Goal: Obtain resource: Download file/media

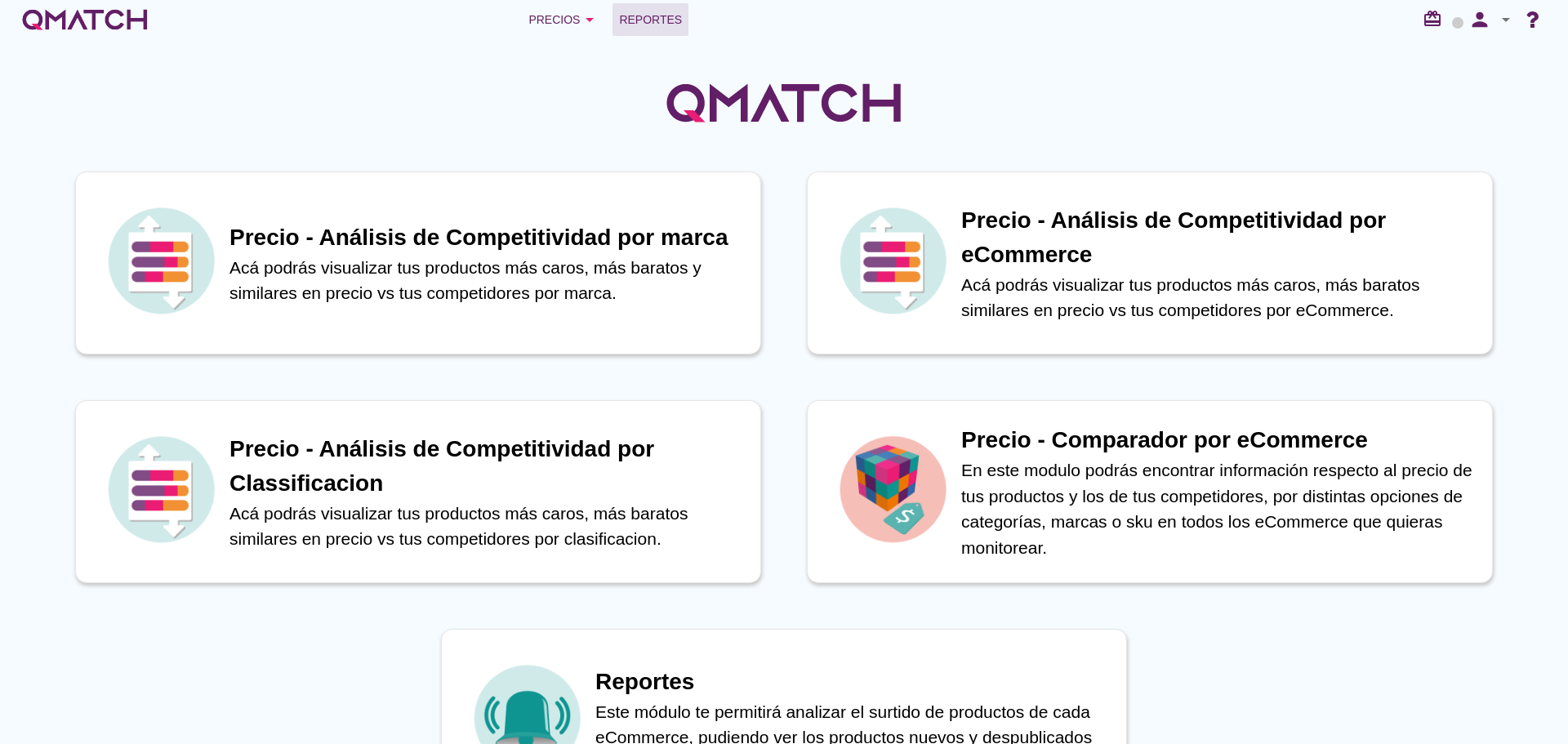
click at [635, 26] on span "Reportes" at bounding box center [650, 20] width 62 height 20
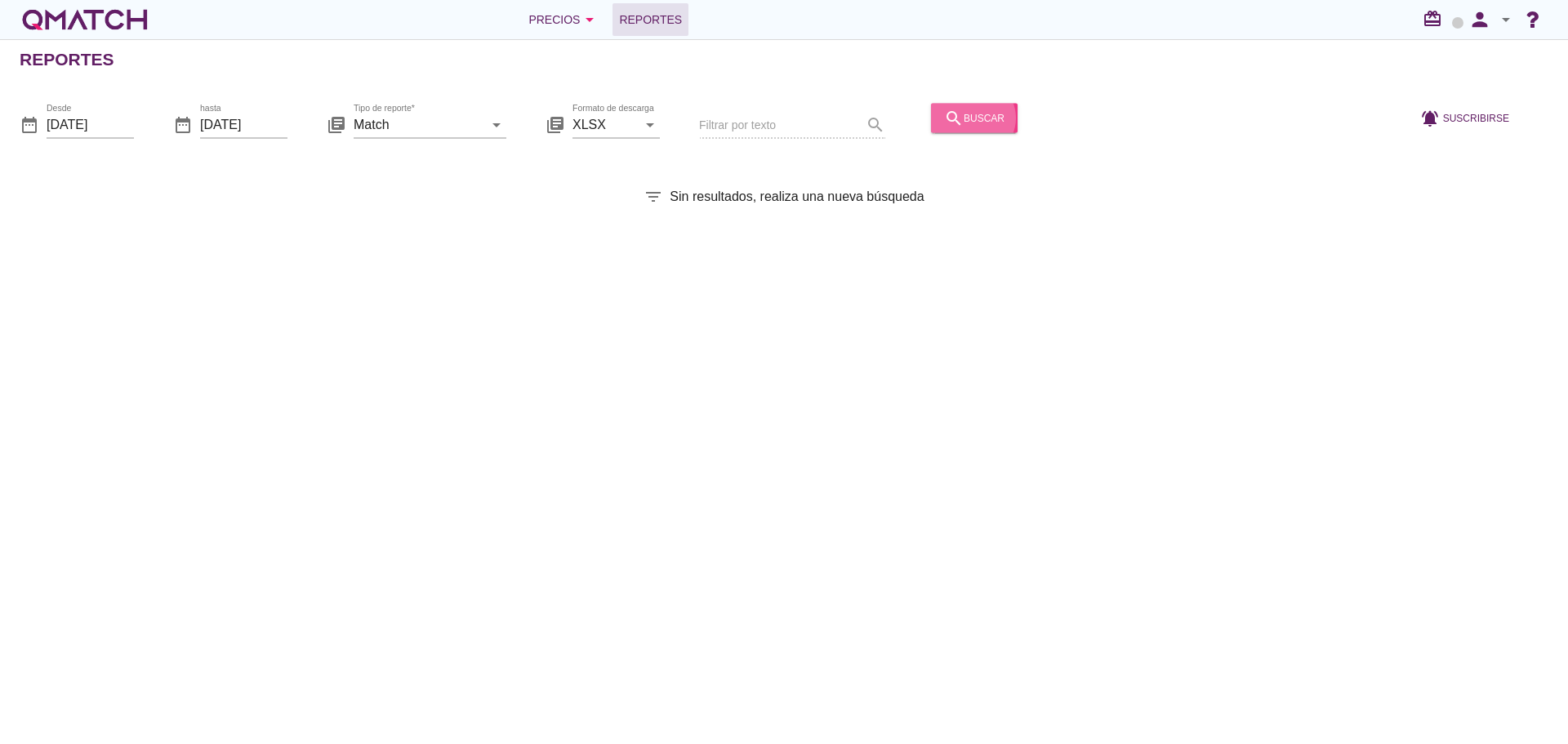
click at [979, 104] on button "search buscar" at bounding box center [974, 117] width 87 height 29
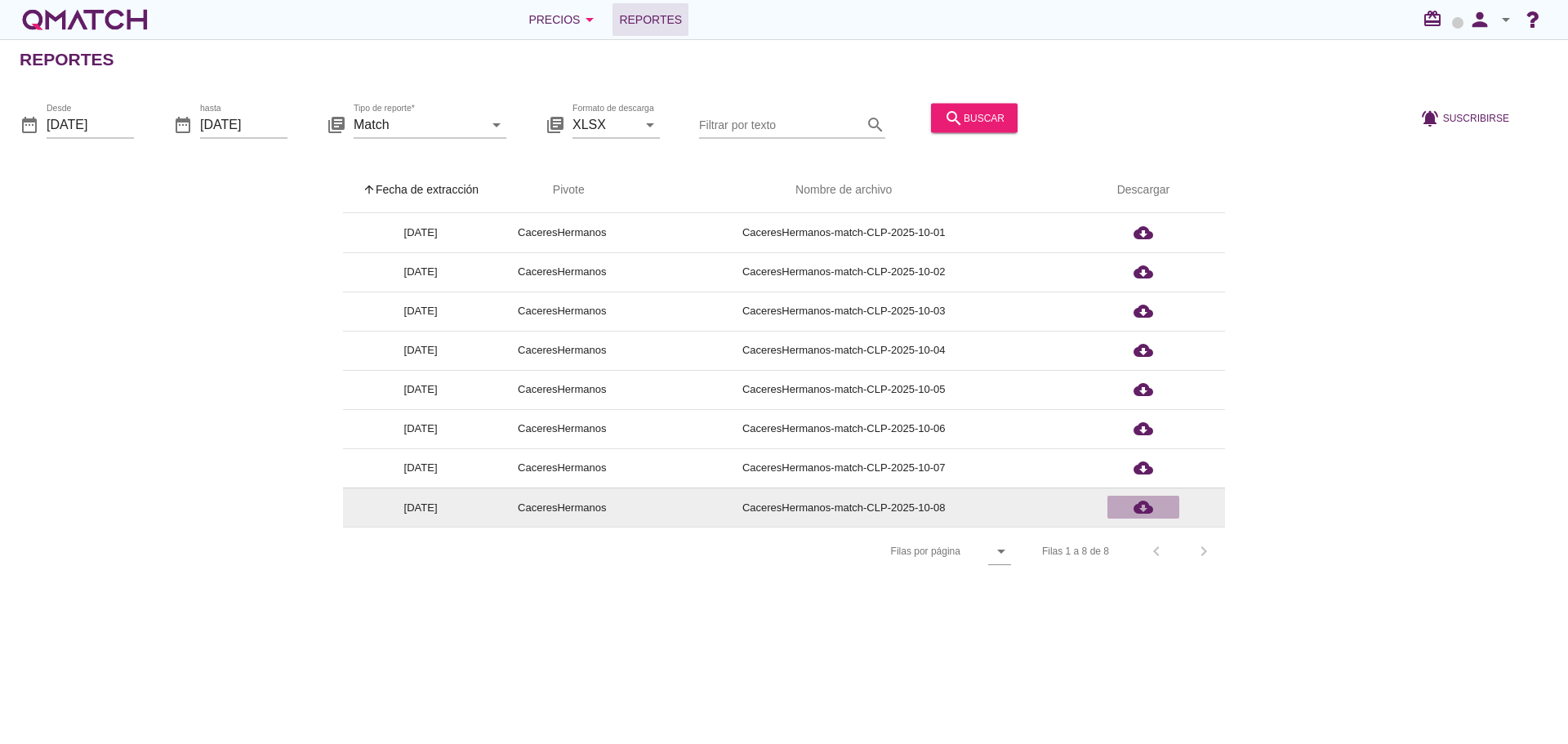
click at [1144, 516] on icon "cloud_download" at bounding box center [1143, 508] width 20 height 20
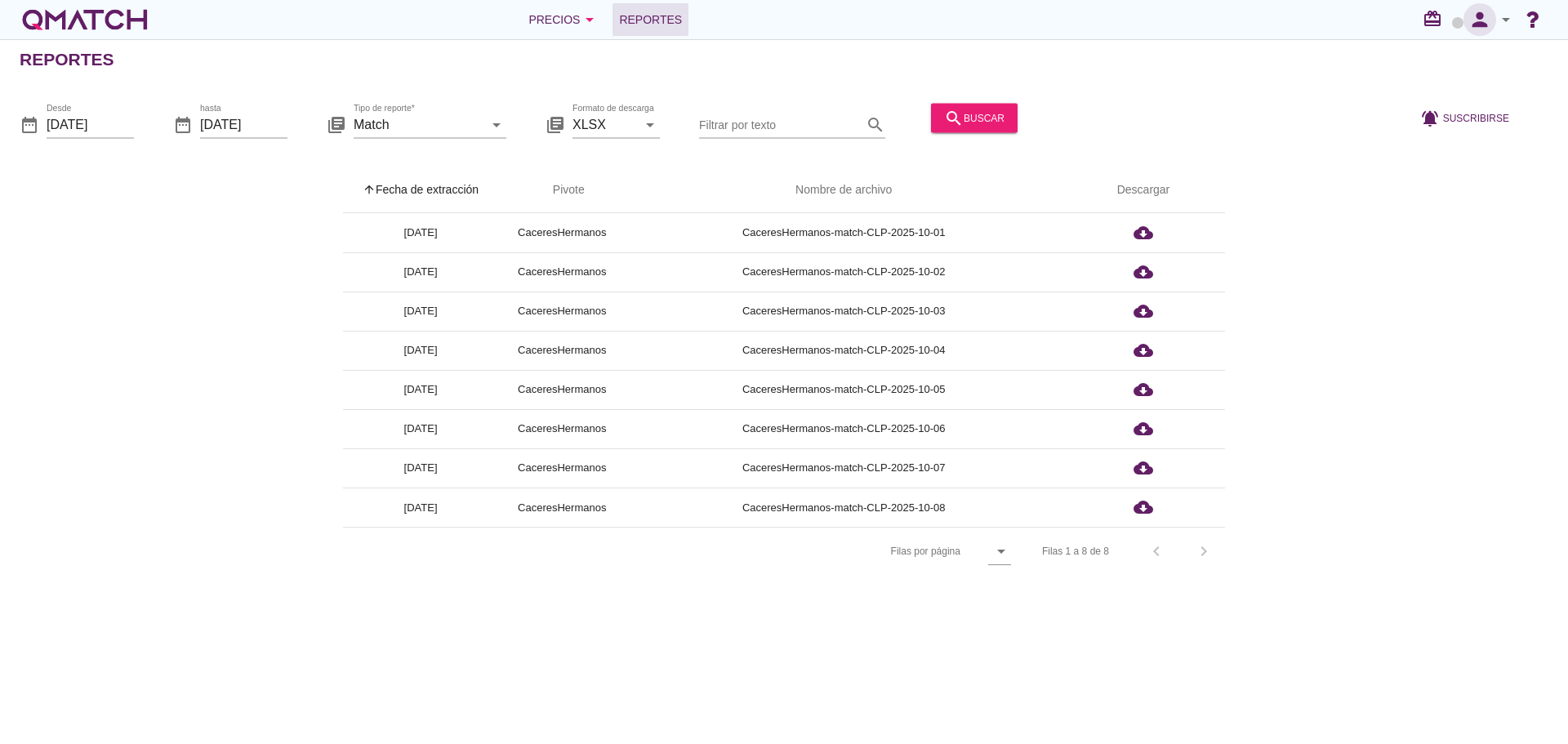
click at [1484, 22] on icon "person" at bounding box center [1479, 19] width 32 height 22
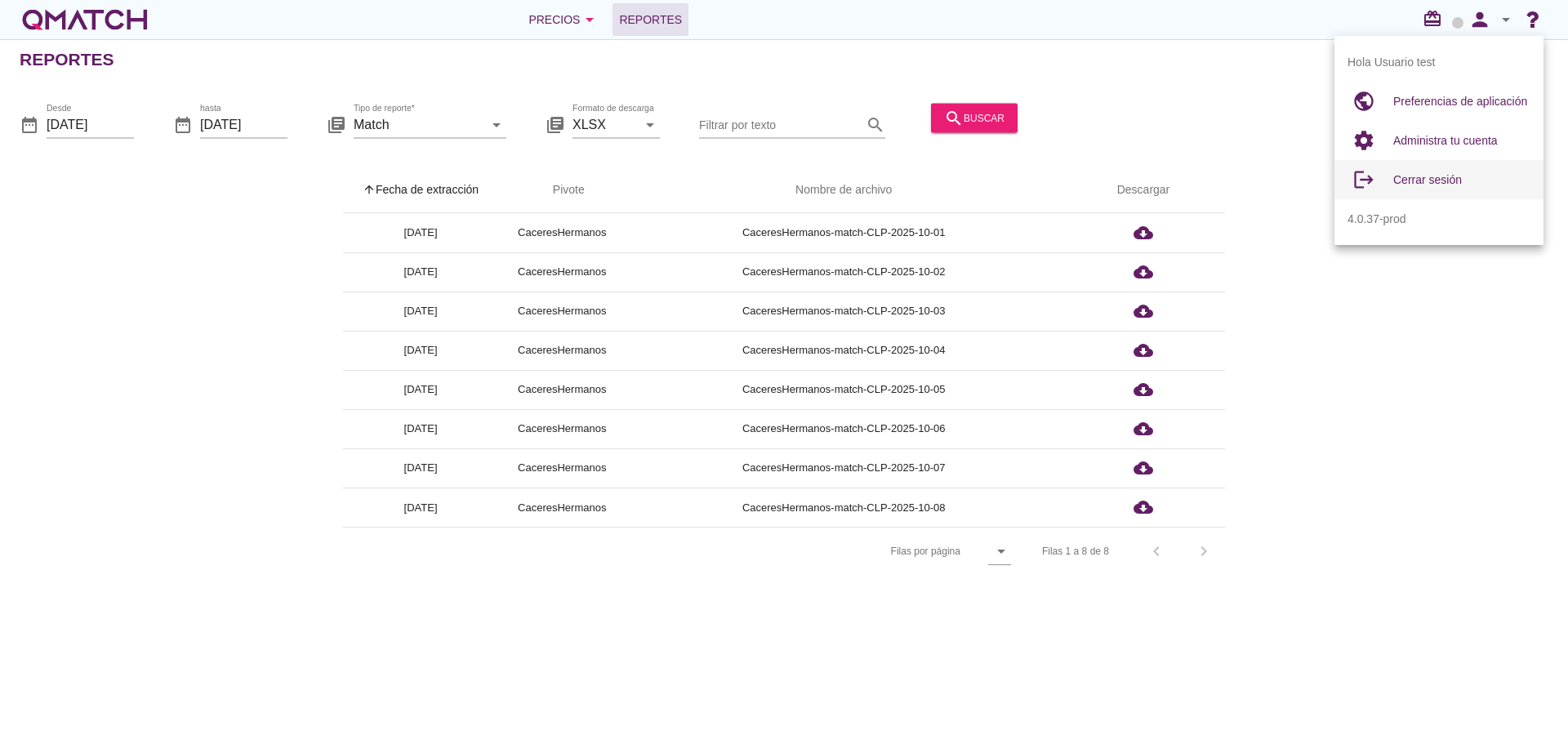
click at [1442, 183] on span "Cerrar sesión" at bounding box center [1427, 179] width 68 height 13
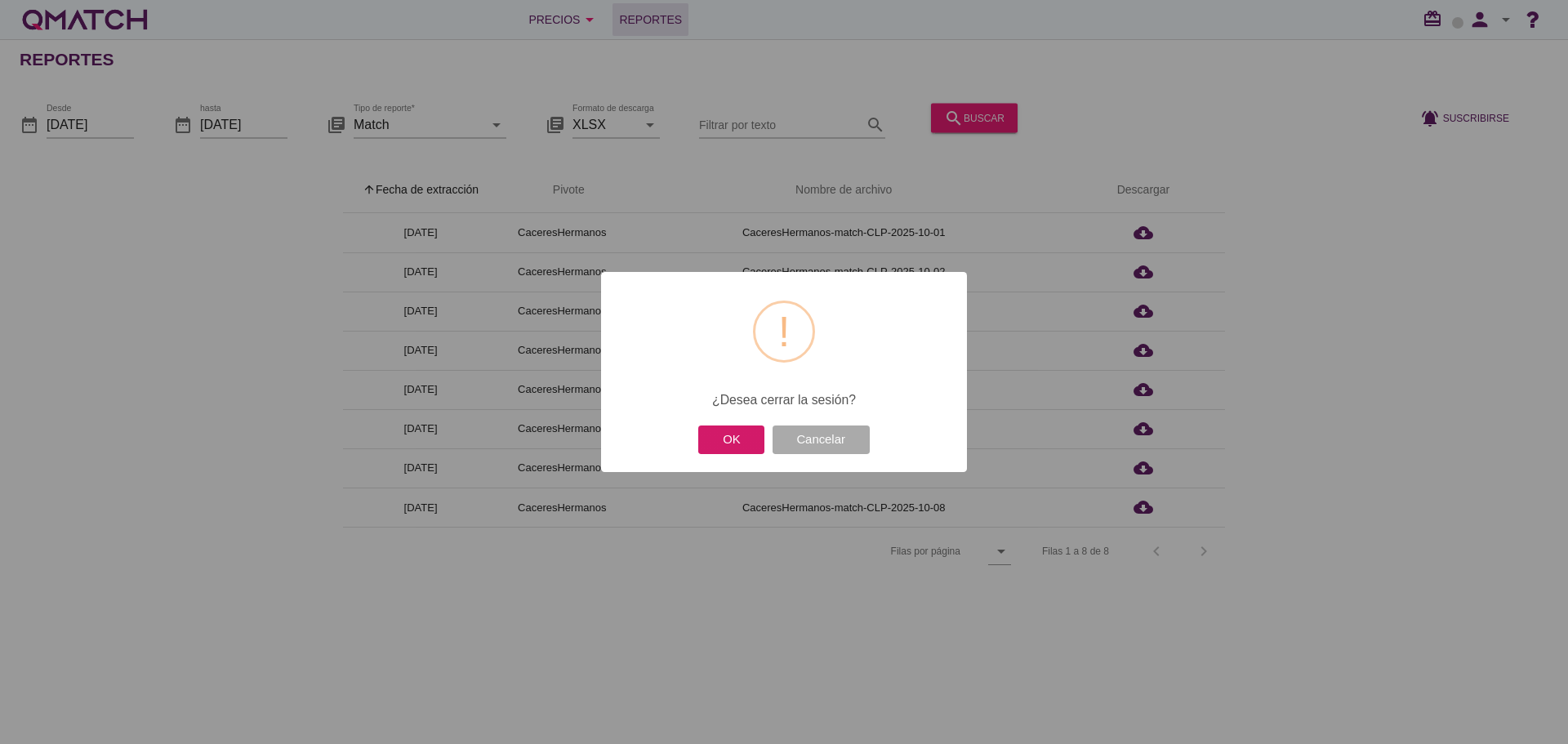
click at [750, 433] on button "OK" at bounding box center [731, 439] width 66 height 28
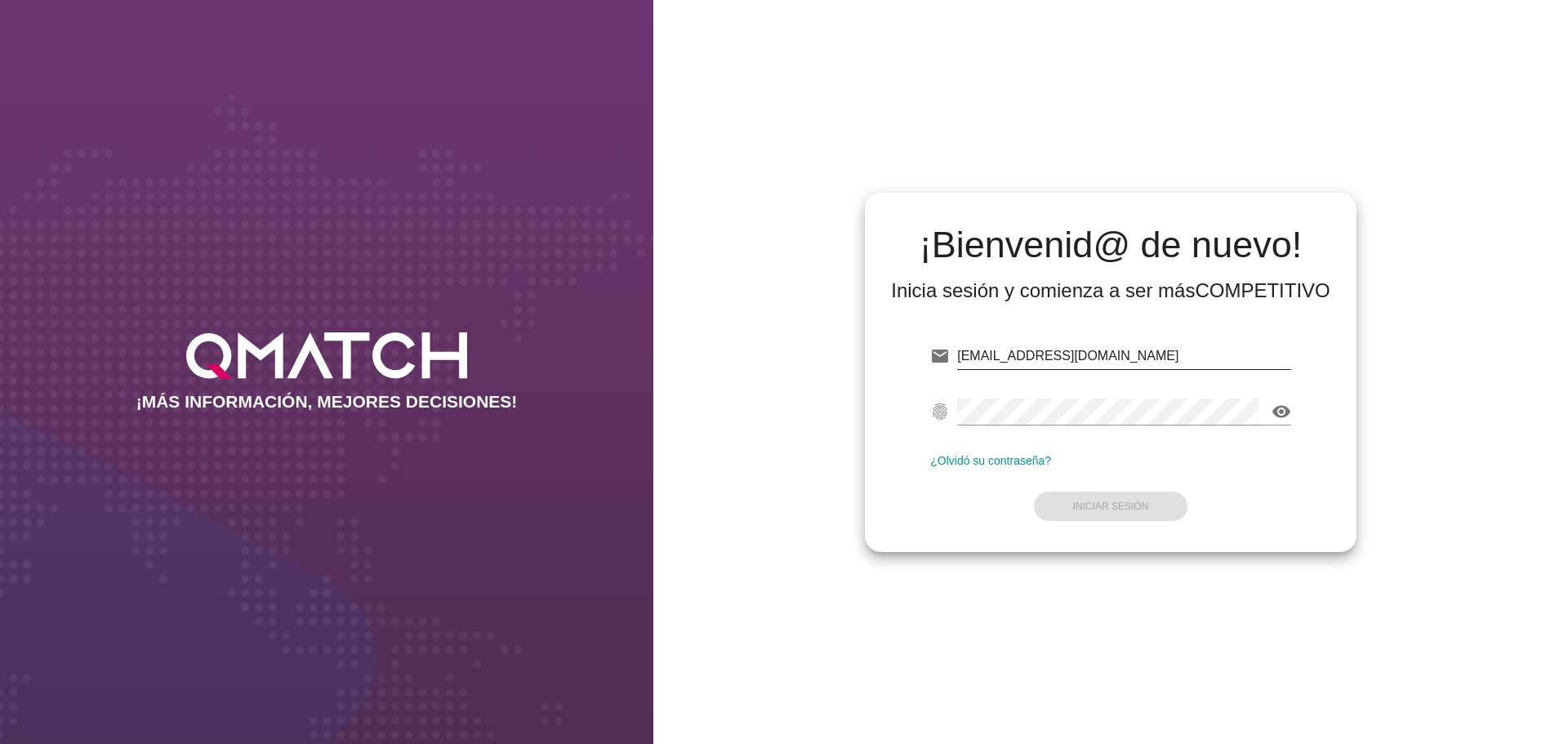
drag, startPoint x: 0, startPoint y: 0, endPoint x: 1213, endPoint y: 348, distance: 1261.9
click at [1213, 348] on input "[EMAIL_ADDRESS][DOMAIN_NAME]" at bounding box center [1124, 355] width 334 height 26
type input "[EMAIL_ADDRESS][DOMAIN_NAME][PERSON_NAME]"
click at [1115, 503] on strong "Iniciar Sesión" at bounding box center [1111, 507] width 76 height 12
